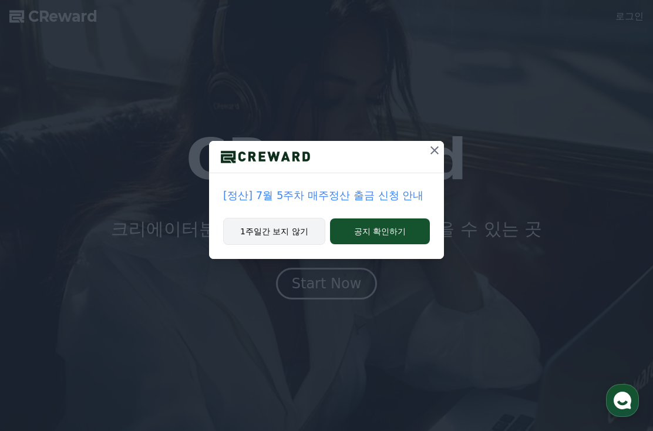
click at [306, 238] on button "1주일간 보지 않기" at bounding box center [274, 231] width 102 height 27
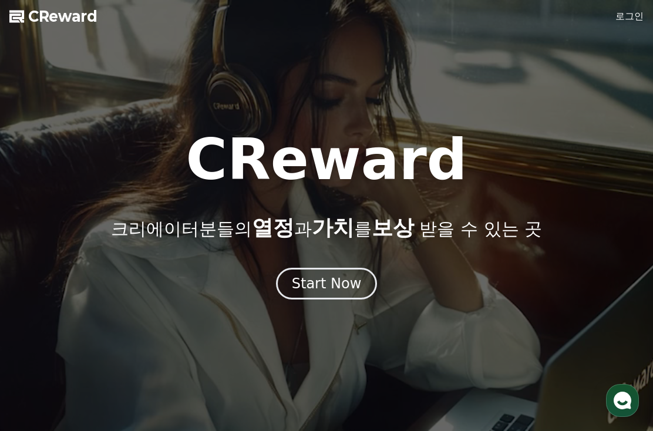
click at [634, 22] on link "로그인" at bounding box center [629, 16] width 28 height 14
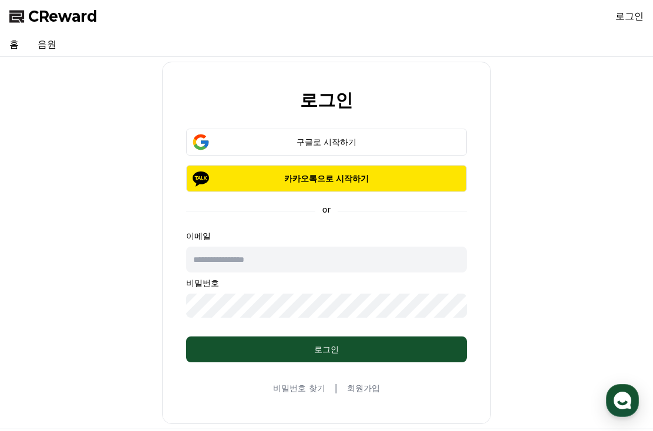
type input "*"
type input "**********"
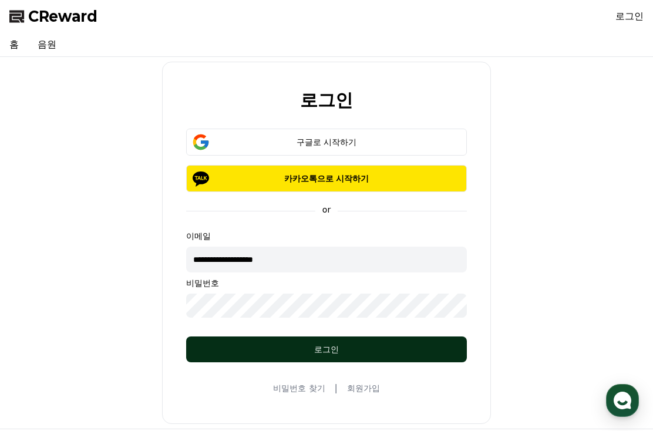
click at [272, 343] on div "로그인" at bounding box center [327, 349] width 234 height 12
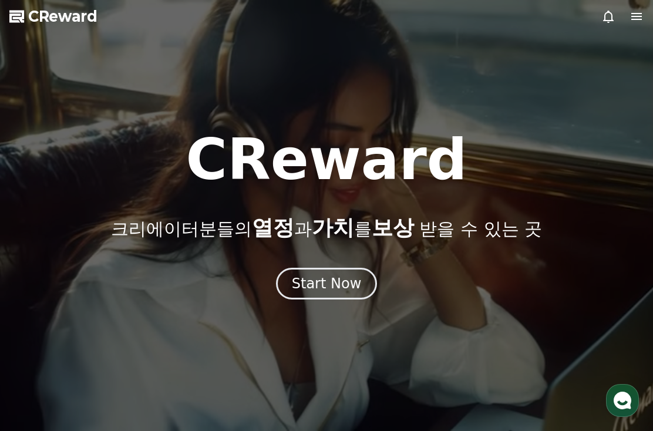
click at [638, 9] on div at bounding box center [326, 215] width 653 height 431
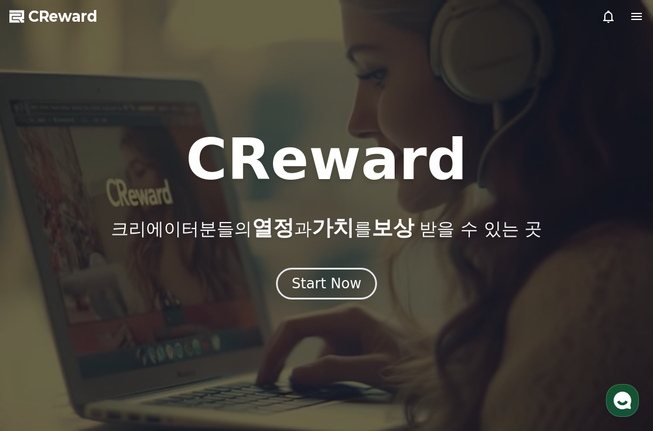
click at [633, 27] on div at bounding box center [326, 215] width 653 height 431
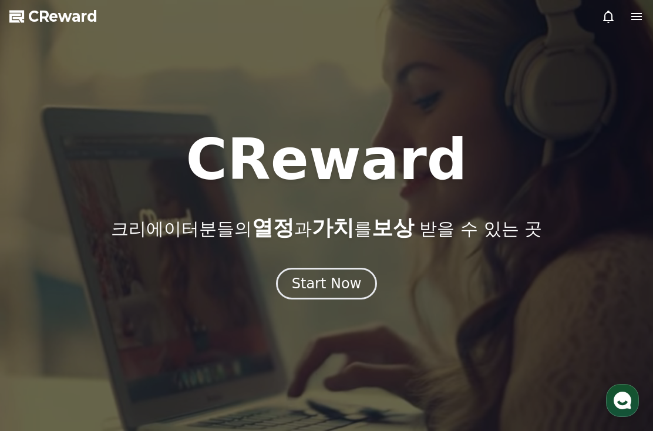
click at [637, 23] on icon at bounding box center [636, 16] width 14 height 14
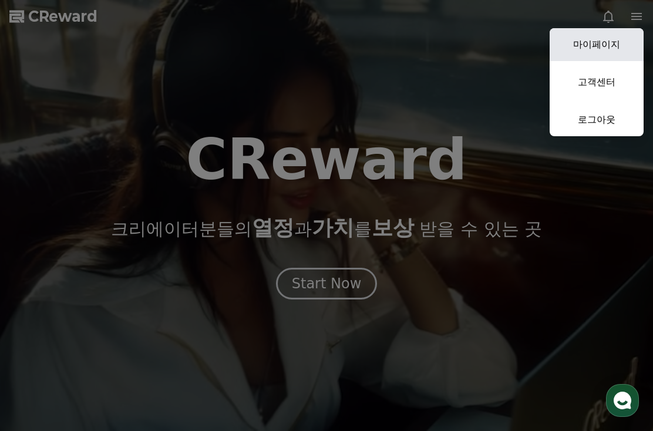
click at [620, 52] on link "마이페이지" at bounding box center [596, 44] width 94 height 33
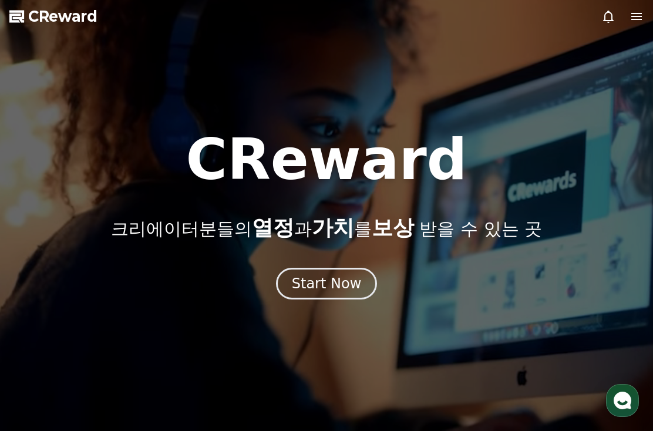
select select "**********"
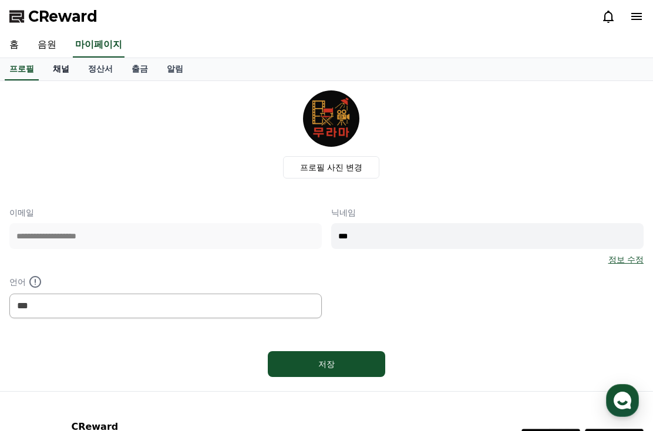
click at [59, 66] on link "채널" at bounding box center [60, 69] width 35 height 22
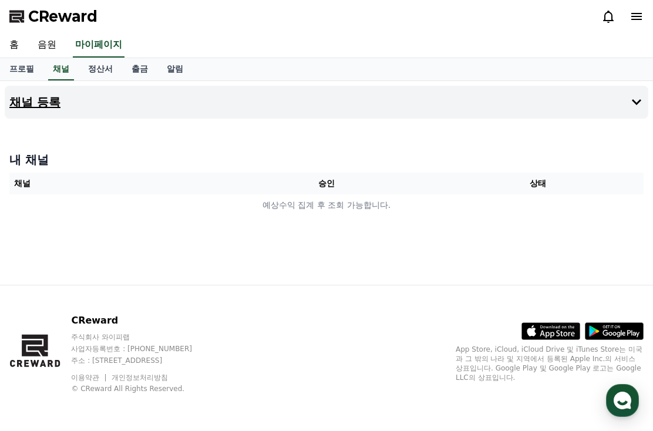
click at [27, 107] on h4 "채널 등록" at bounding box center [34, 102] width 51 height 13
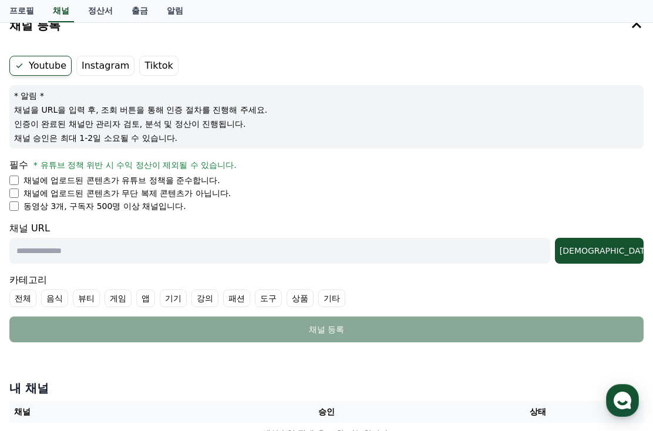
scroll to position [78, 0]
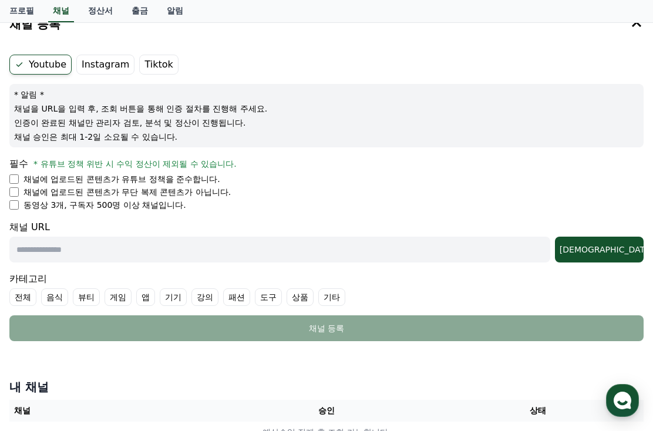
click at [183, 178] on p "채널에 업로드된 콘텐츠가 유튜브 정책을 준수합니다." at bounding box center [121, 179] width 197 height 12
click at [19, 181] on li "채널에 업로드된 콘텐츠가 유튜브 정책을 준수합니다." at bounding box center [326, 179] width 634 height 12
click at [21, 184] on li "채널에 업로드된 콘텐츠가 유튜브 정책을 준수합니다." at bounding box center [326, 179] width 634 height 12
click at [19, 180] on li "채널에 업로드된 콘텐츠가 유튜브 정책을 준수합니다." at bounding box center [326, 179] width 634 height 12
click at [12, 198] on ul "채널에 업로드된 콘텐츠가 유튜브 정책을 준수합니다. 채널에 업로드된 콘텐츠가 무단 복제 콘텐츠가 아닙니다. 동영상 3개, 구독자 500명 이상…" at bounding box center [326, 192] width 634 height 38
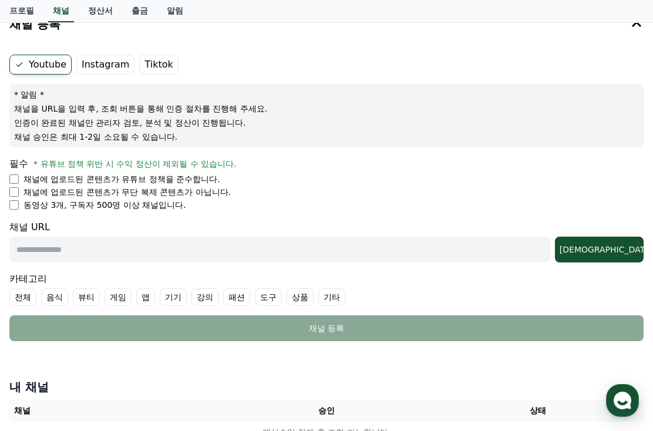
click at [16, 184] on li "채널에 업로드된 콘텐츠가 유튜브 정책을 준수합니다." at bounding box center [326, 179] width 634 height 12
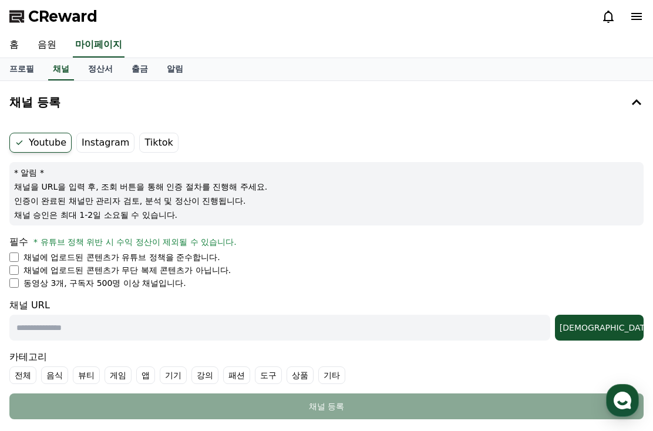
scroll to position [0, 0]
click at [19, 68] on link "프로필" at bounding box center [21, 69] width 43 height 22
select select "**********"
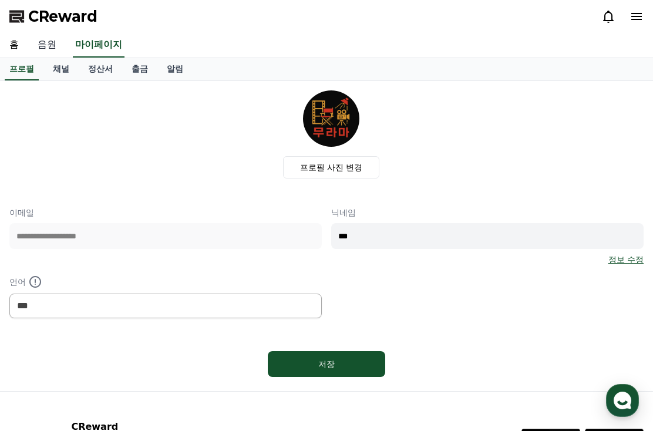
click at [43, 51] on link "음원" at bounding box center [47, 45] width 38 height 25
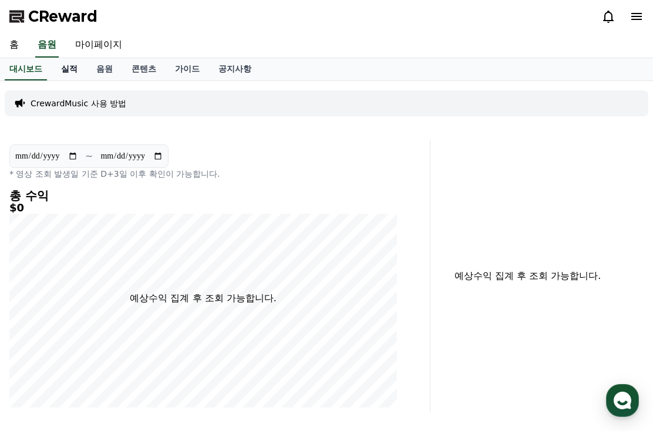
click at [62, 65] on link "실적" at bounding box center [69, 69] width 35 height 22
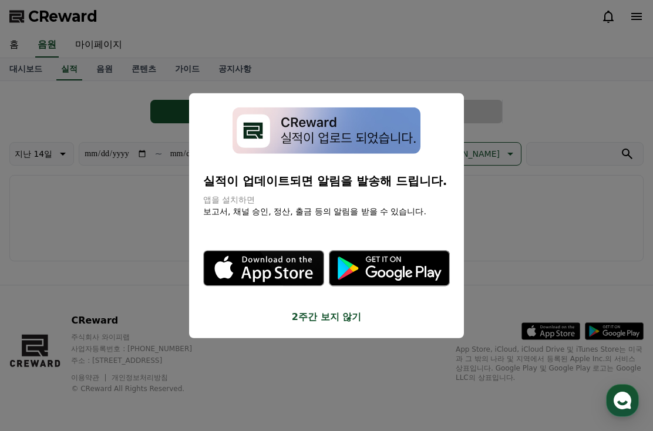
click at [319, 309] on button "2주간 보지 않기" at bounding box center [326, 316] width 247 height 14
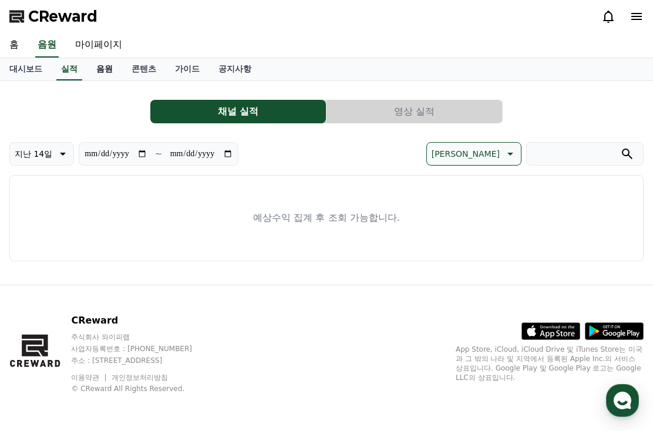
click at [100, 72] on link "음원" at bounding box center [104, 69] width 35 height 22
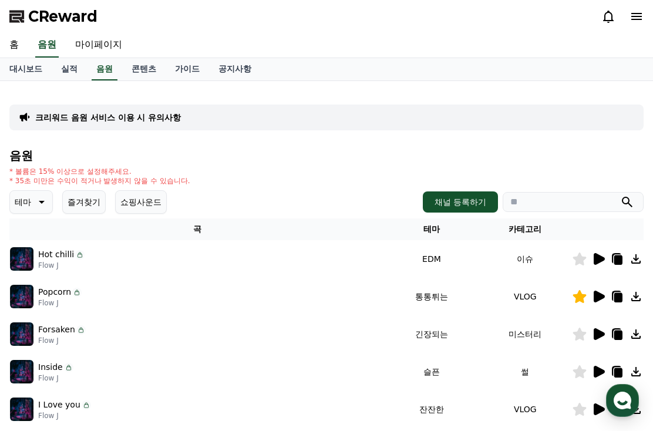
click at [34, 199] on icon at bounding box center [40, 202] width 14 height 14
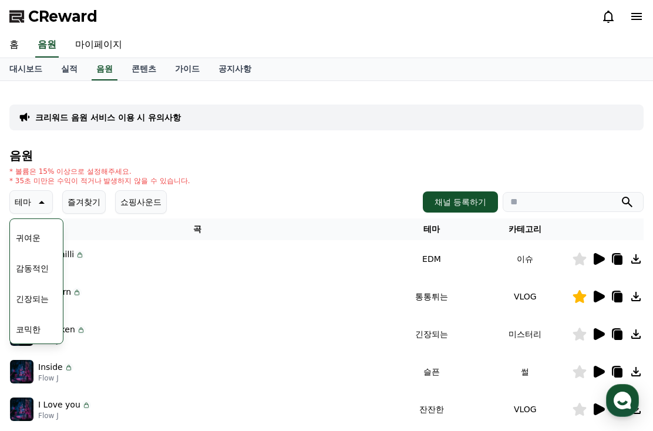
scroll to position [488, 0]
click at [37, 150] on h4 "음원" at bounding box center [326, 155] width 634 height 13
click at [103, 66] on link "음원" at bounding box center [105, 69] width 26 height 22
click at [143, 64] on link "콘텐츠" at bounding box center [143, 69] width 43 height 22
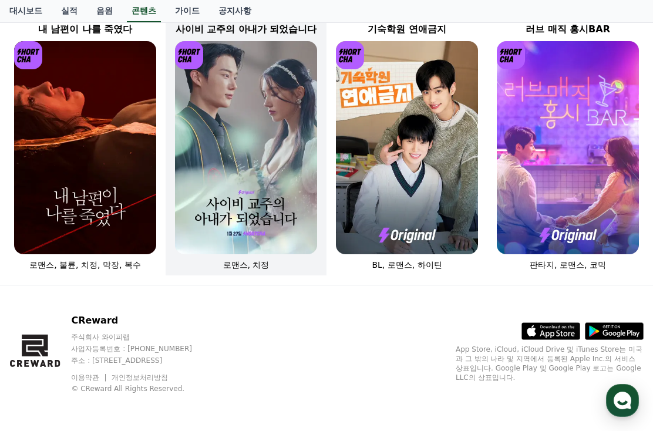
scroll to position [406, 0]
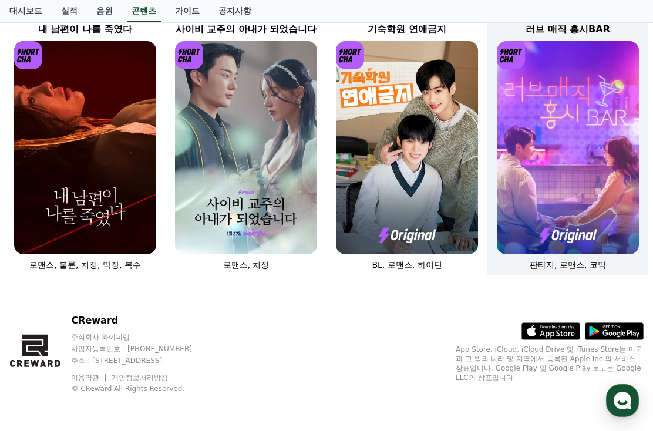
click at [550, 208] on img at bounding box center [568, 147] width 142 height 213
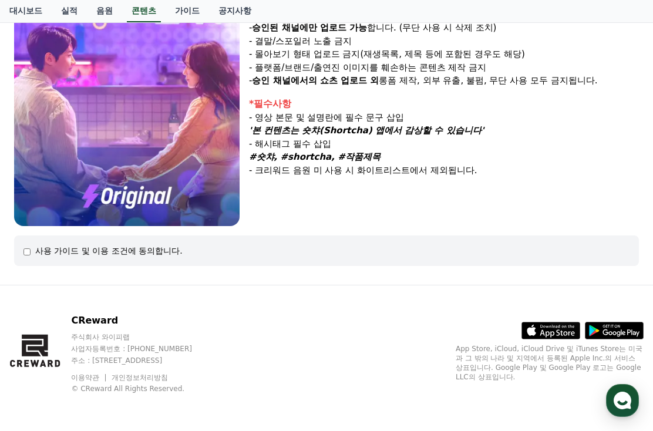
scroll to position [234, 0]
click at [98, 251] on div "사용 가이드 및 이용 조건에 동의합니다." at bounding box center [108, 251] width 147 height 12
click at [17, 249] on div "사용 가이드 및 이용 조건에 동의합니다." at bounding box center [326, 250] width 625 height 31
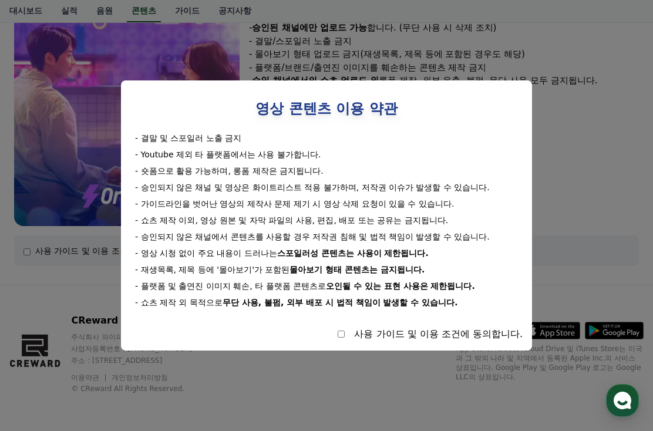
click at [371, 334] on div "사용 가이드 및 이용 조건에 동의합니다." at bounding box center [326, 334] width 392 height 14
click at [362, 329] on div "사용 가이드 및 이용 조건에 동의합니다." at bounding box center [326, 334] width 392 height 14
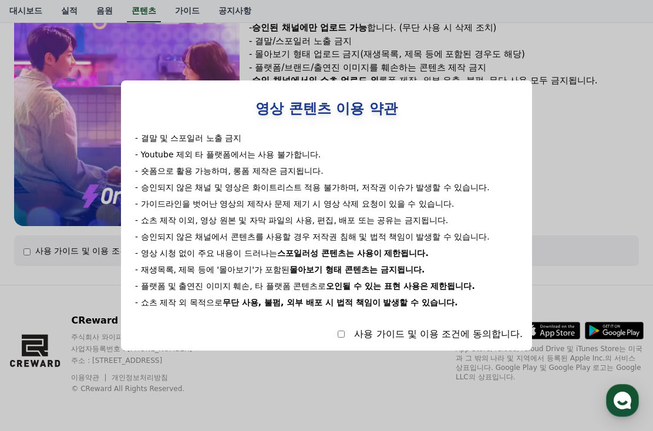
select select
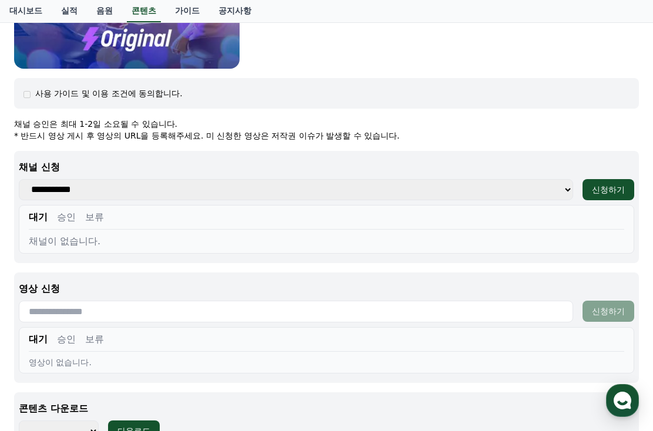
scroll to position [393, 0]
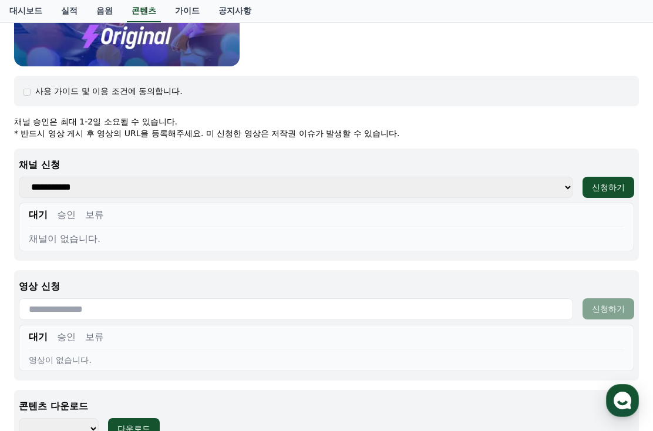
select select
click at [334, 175] on div "**********" at bounding box center [326, 205] width 625 height 112
click at [339, 151] on div "**********" at bounding box center [326, 205] width 625 height 112
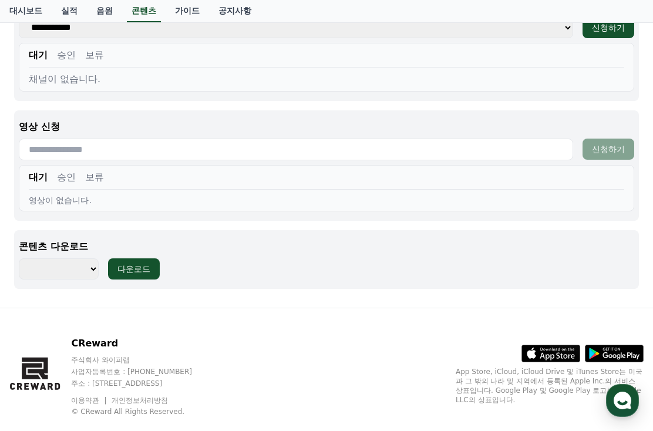
scroll to position [564, 0]
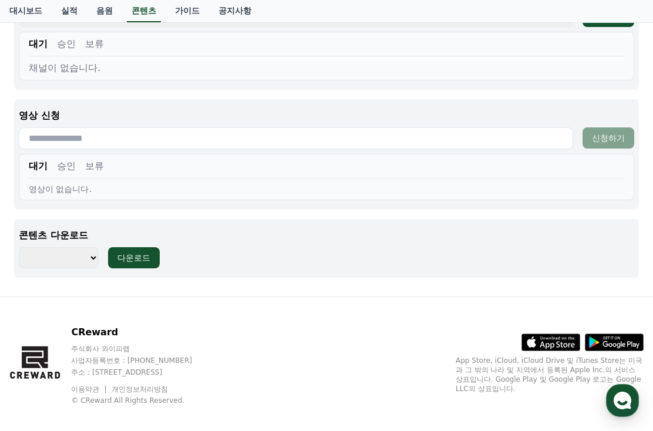
click at [324, 139] on input "text" at bounding box center [296, 138] width 554 height 22
click at [70, 171] on button "승인" at bounding box center [66, 166] width 19 height 14
click at [100, 168] on div "대기 승인 보류" at bounding box center [326, 168] width 595 height 19
click at [96, 167] on div "대기 승인 보류" at bounding box center [326, 168] width 595 height 19
click at [33, 158] on div "대기 승인 보류 영상이 없습니다." at bounding box center [326, 177] width 615 height 46
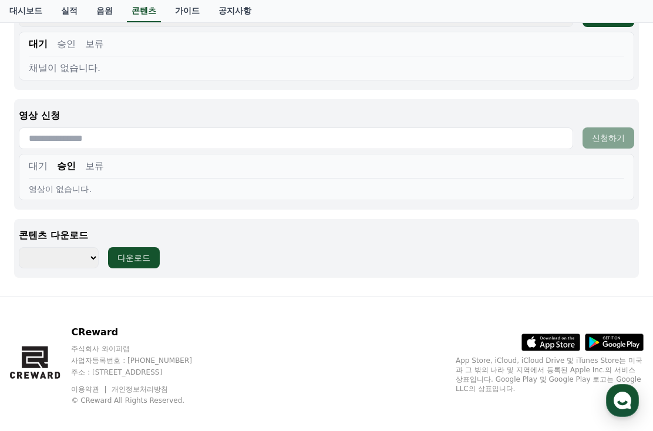
select select "**********"
click at [113, 255] on button "다운로드" at bounding box center [134, 257] width 52 height 21
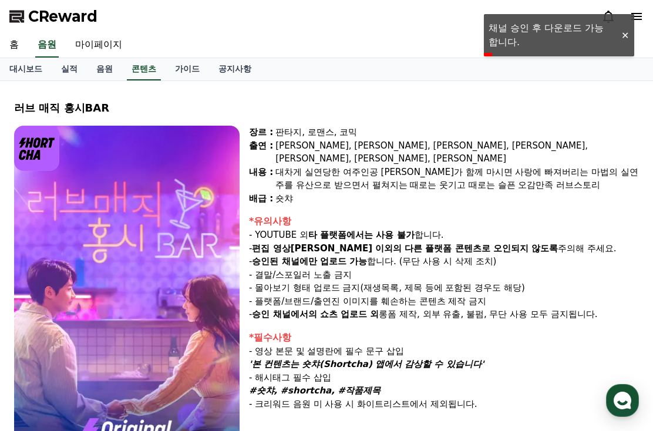
scroll to position [0, 0]
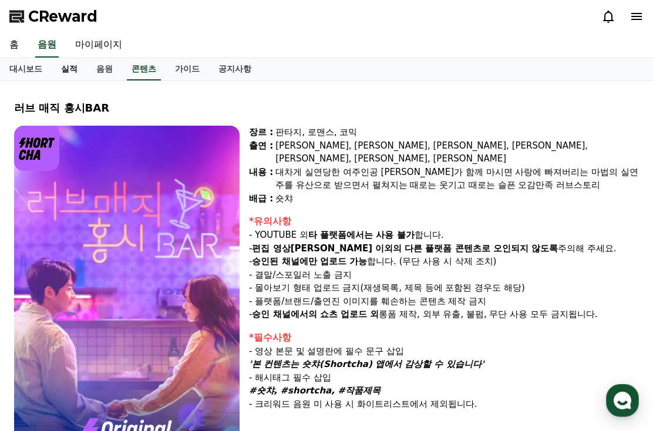
click at [52, 72] on link "실적" at bounding box center [69, 69] width 35 height 22
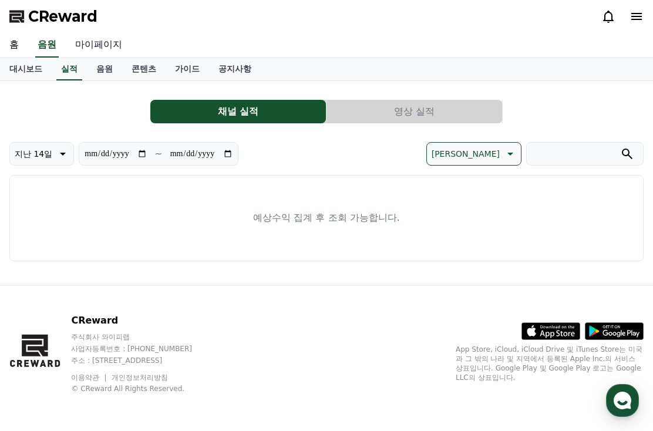
click at [81, 50] on link "마이페이지" at bounding box center [99, 45] width 66 height 25
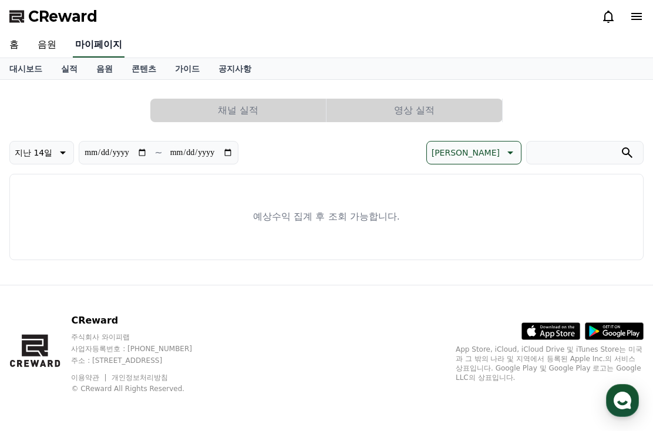
select select "**********"
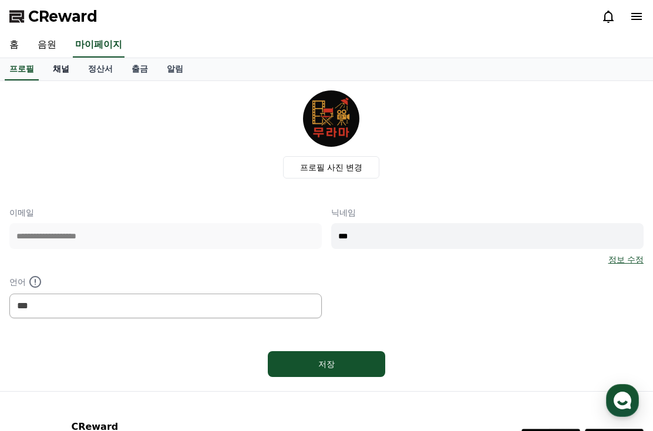
click at [53, 76] on link "채널" at bounding box center [60, 69] width 35 height 22
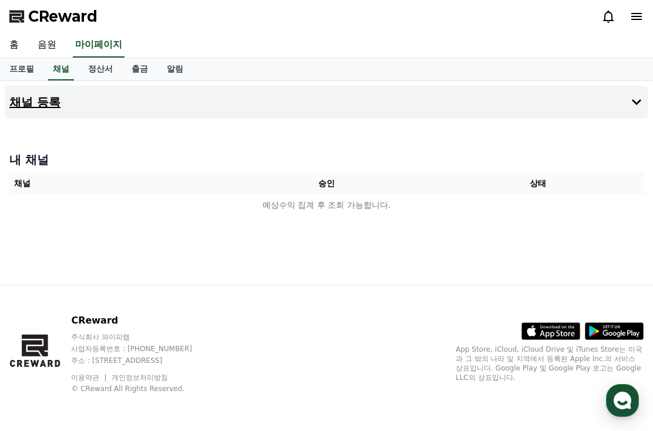
click at [37, 99] on h4 "채널 등록" at bounding box center [34, 102] width 51 height 13
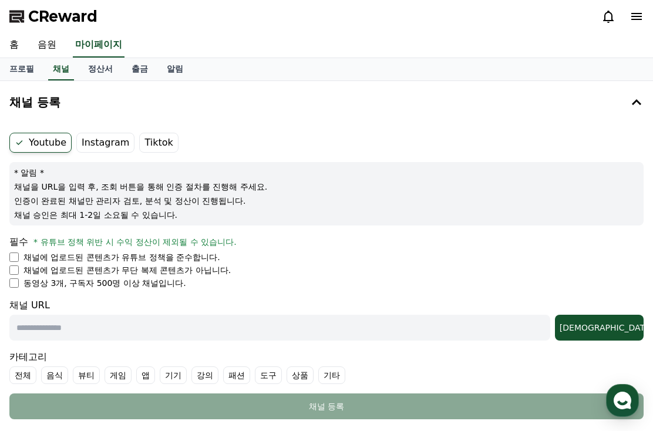
click at [166, 256] on p "채널에 업로드된 콘텐츠가 유튜브 정책을 준수합니다." at bounding box center [121, 257] width 197 height 12
click at [8, 260] on div "Youtube Instagram Tiktok * 알림 * 채널을 URL을 입력 후, 조회 버튼을 통해 인증 절차를 진행해 주세요. 인증이 완료…" at bounding box center [326, 276] width 643 height 296
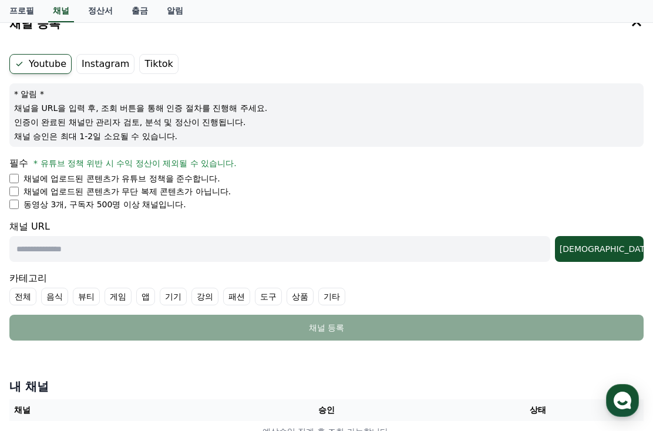
scroll to position [73, 0]
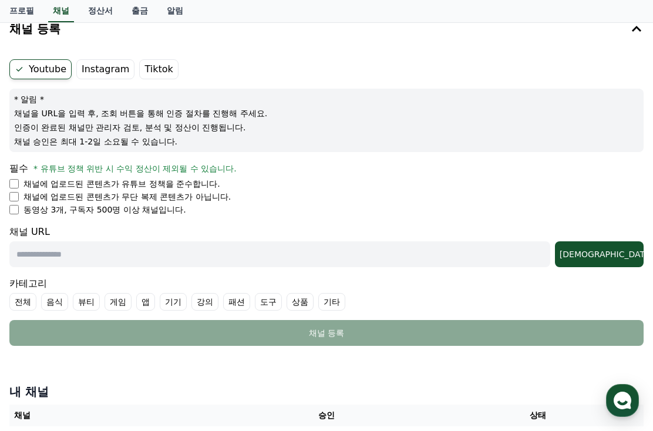
click at [318, 301] on label "기타" at bounding box center [331, 302] width 27 height 18
click at [28, 295] on label "전체" at bounding box center [22, 302] width 27 height 18
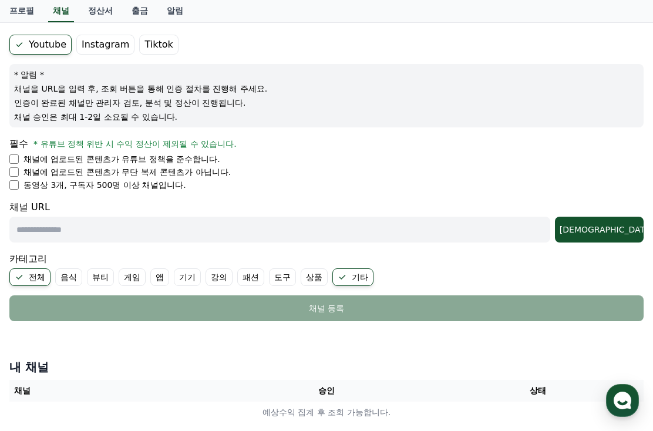
scroll to position [97, 0]
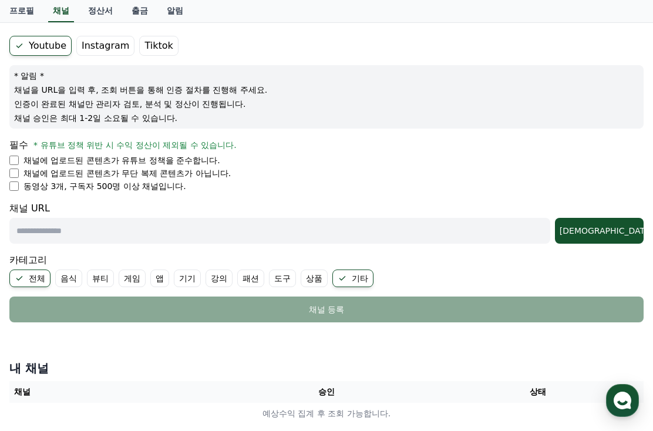
click at [195, 227] on input "text" at bounding box center [279, 231] width 541 height 26
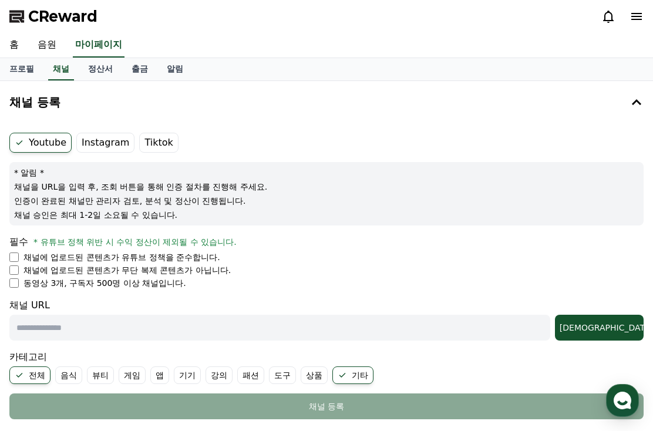
scroll to position [0, 0]
click at [105, 136] on label "Instagram" at bounding box center [105, 143] width 58 height 20
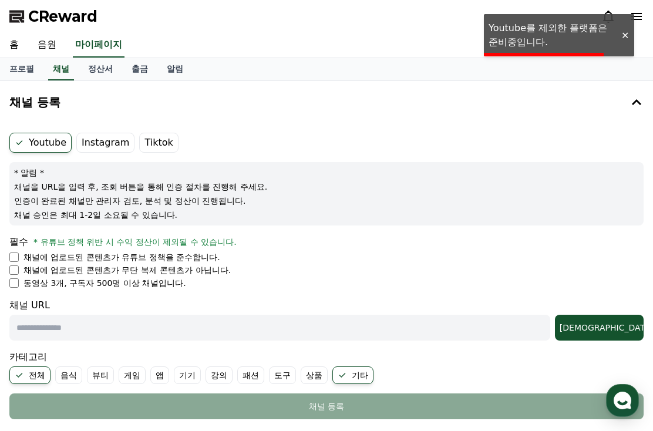
click at [105, 143] on label "Instagram" at bounding box center [105, 143] width 58 height 20
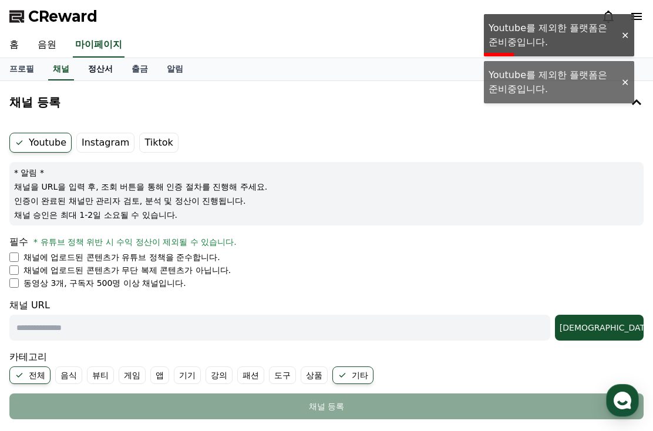
click at [109, 73] on link "정산서" at bounding box center [100, 69] width 43 height 22
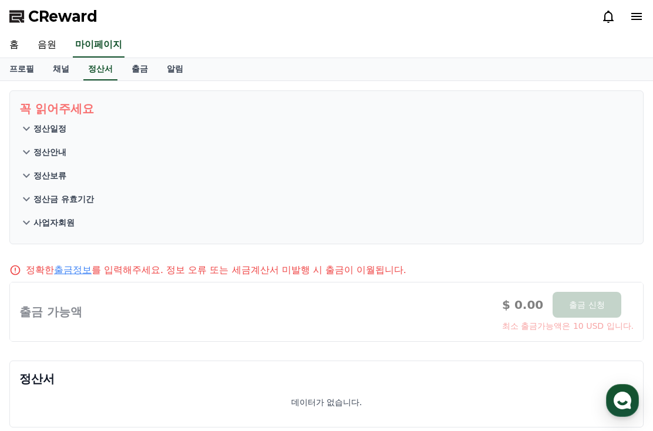
click at [24, 126] on icon at bounding box center [26, 129] width 14 height 14
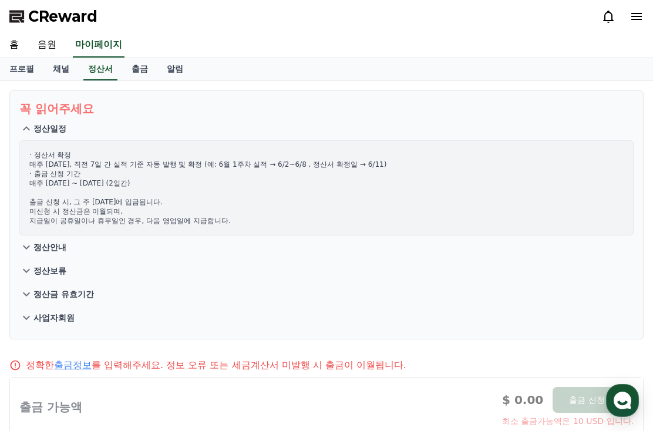
click at [25, 124] on icon at bounding box center [26, 129] width 14 height 14
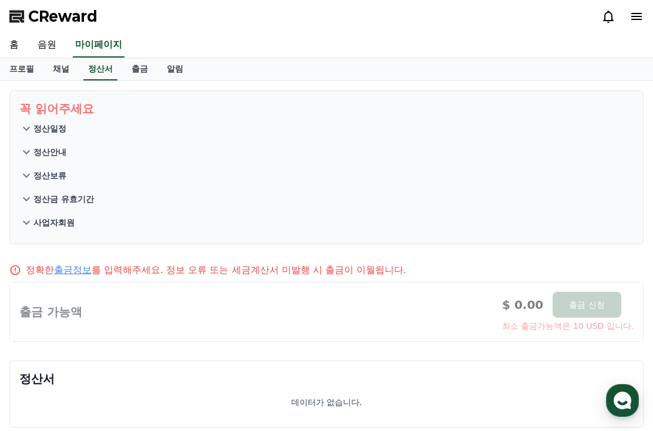
click at [27, 155] on icon at bounding box center [26, 152] width 14 height 14
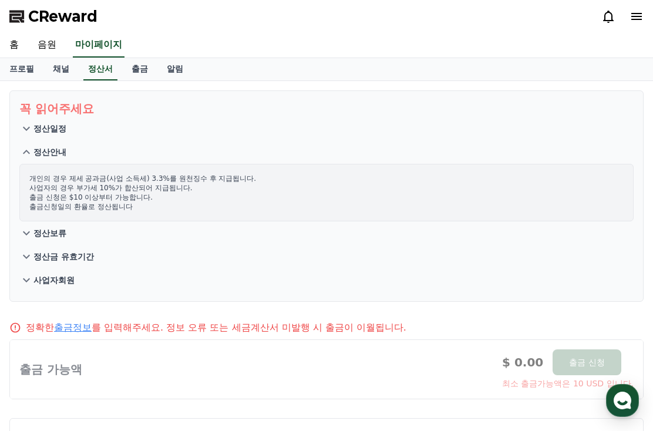
click at [23, 150] on icon at bounding box center [26, 152] width 14 height 14
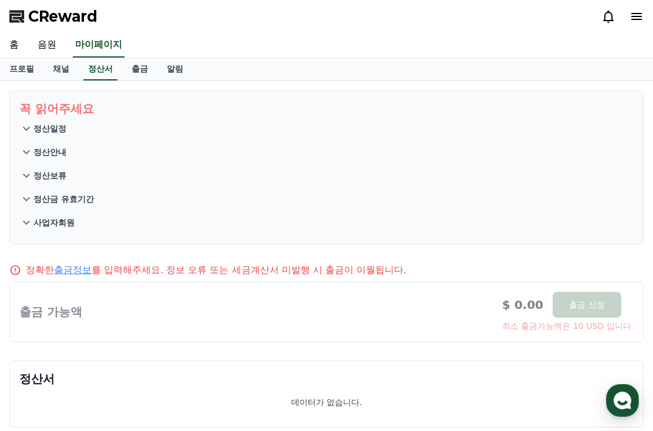
click at [31, 180] on icon at bounding box center [26, 175] width 14 height 14
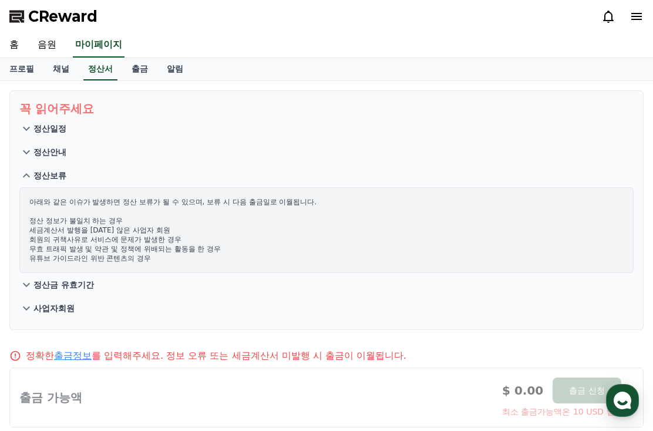
click at [31, 180] on icon at bounding box center [26, 175] width 14 height 14
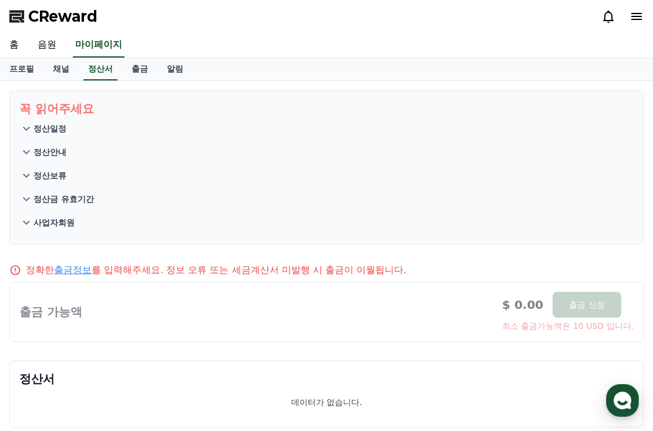
click at [32, 201] on icon at bounding box center [26, 199] width 14 height 14
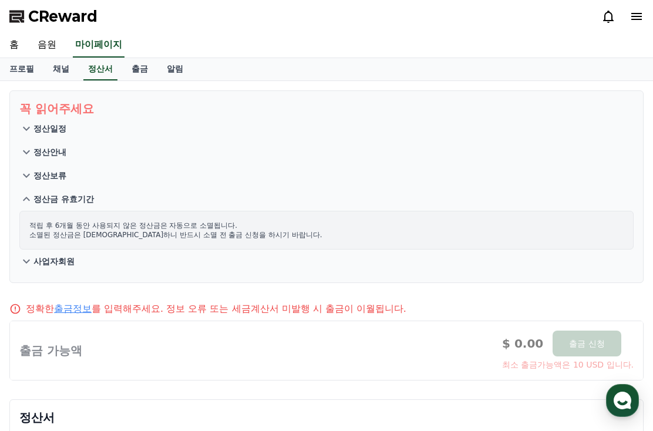
click at [34, 200] on p "정산금 유효기간" at bounding box center [63, 199] width 60 height 12
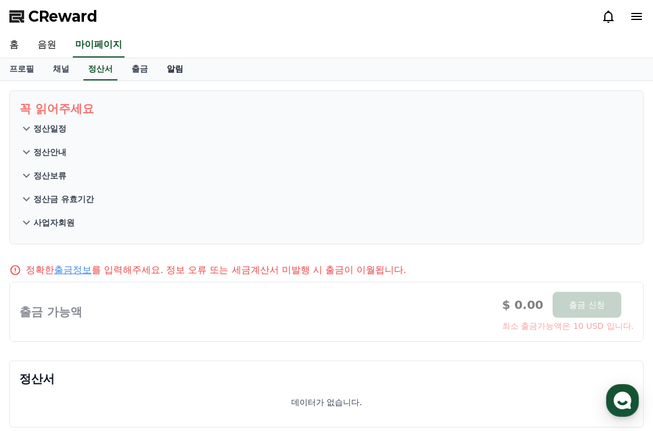
click at [163, 64] on link "알림" at bounding box center [174, 69] width 35 height 22
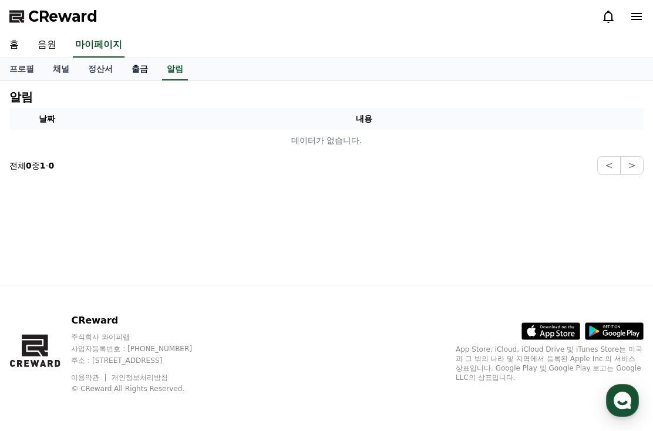
click at [129, 68] on link "출금" at bounding box center [139, 69] width 35 height 22
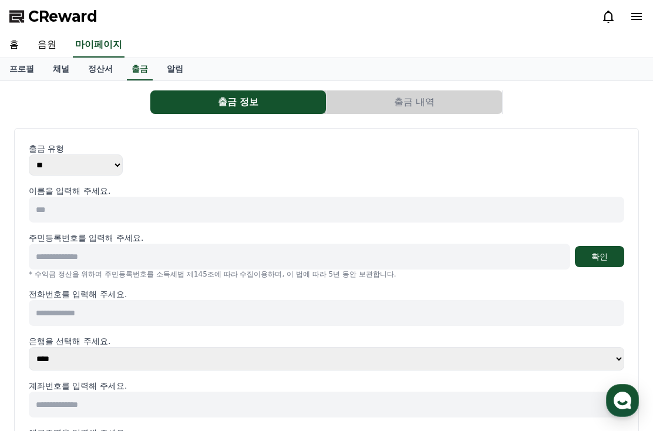
click at [345, 100] on button "출금 내역" at bounding box center [414, 101] width 176 height 23
click at [340, 98] on button "출금 내역" at bounding box center [414, 101] width 176 height 23
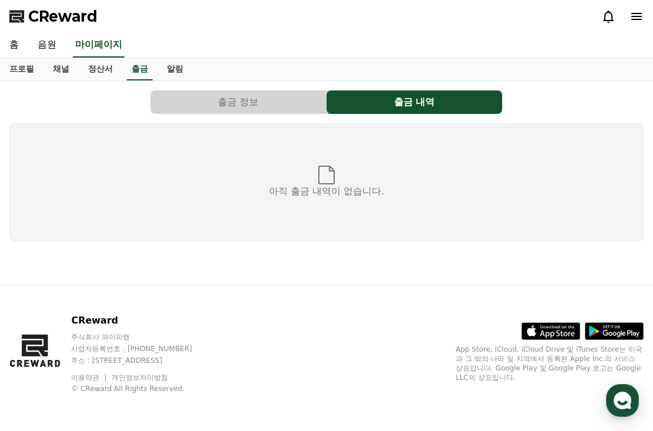
click at [281, 102] on button "출금 정보" at bounding box center [238, 101] width 176 height 23
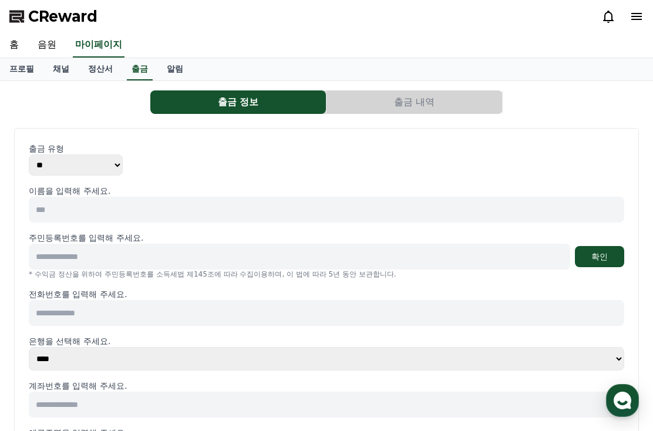
click at [41, 28] on div "CReward" at bounding box center [326, 16] width 653 height 33
click at [42, 35] on link "음원" at bounding box center [47, 45] width 38 height 25
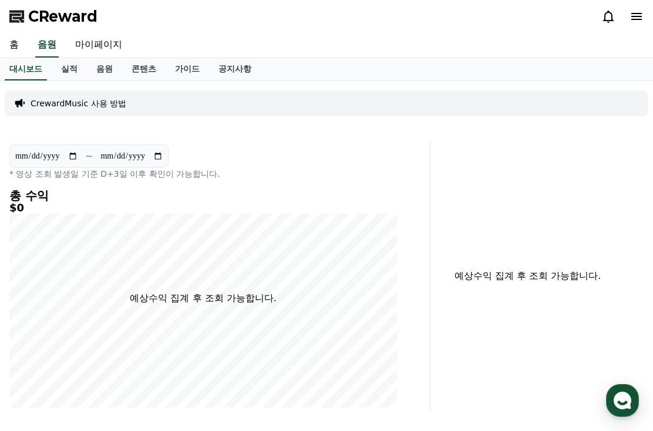
click at [28, 45] on div "홈 음원 마이페이지" at bounding box center [326, 45] width 653 height 25
click at [24, 44] on link "홈" at bounding box center [14, 45] width 28 height 25
